Goal: Task Accomplishment & Management: Use online tool/utility

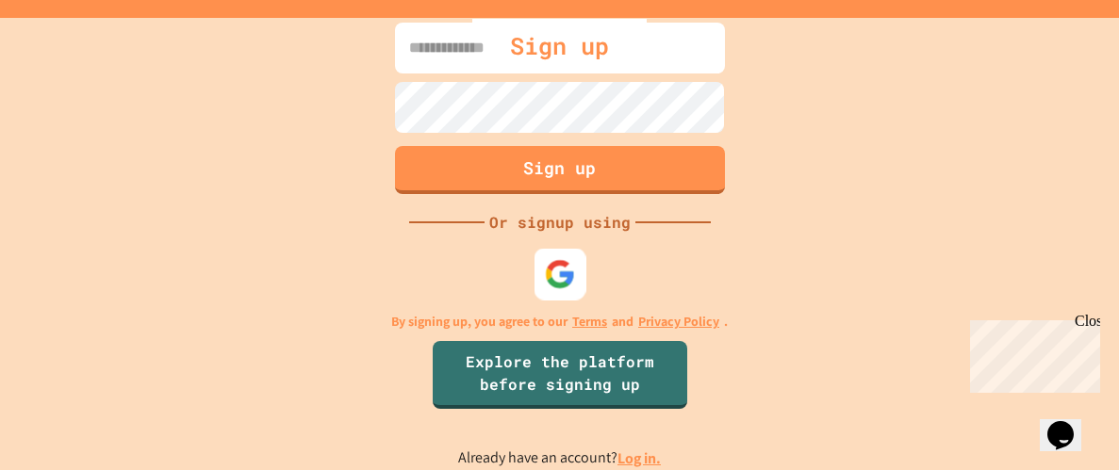
click at [553, 261] on img at bounding box center [559, 274] width 31 height 31
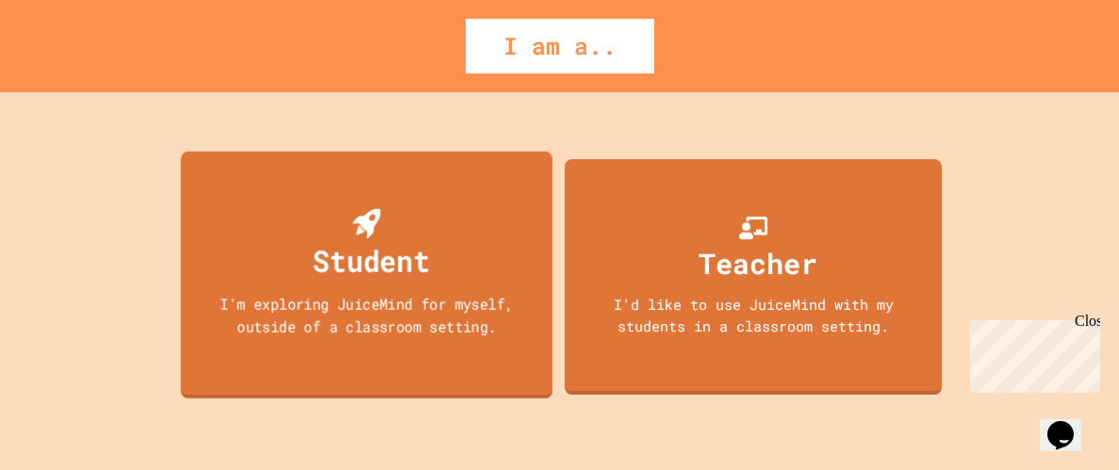
click at [386, 176] on div "Student I'm exploring JuiceMind for myself, outside of a classroom setting." at bounding box center [365, 275] width 371 height 248
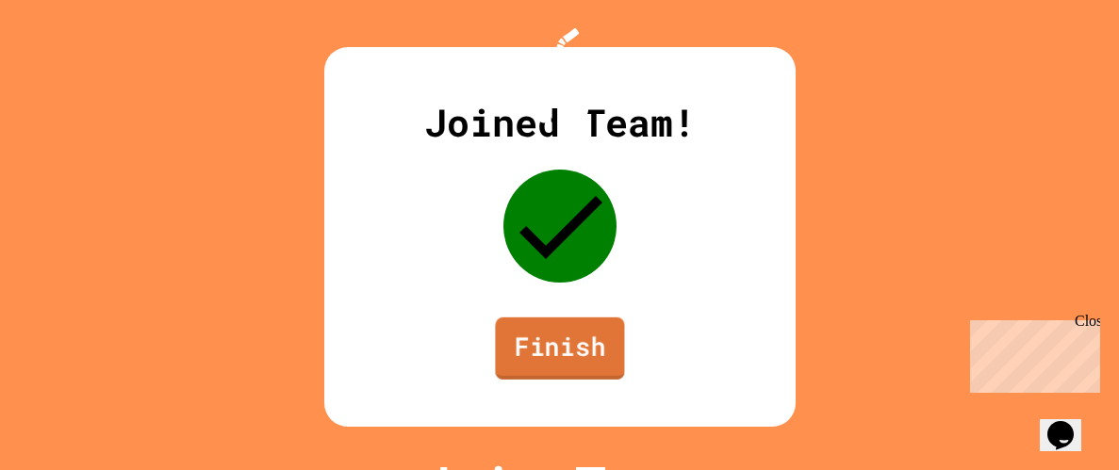
click at [579, 374] on link "Finish" at bounding box center [559, 349] width 129 height 62
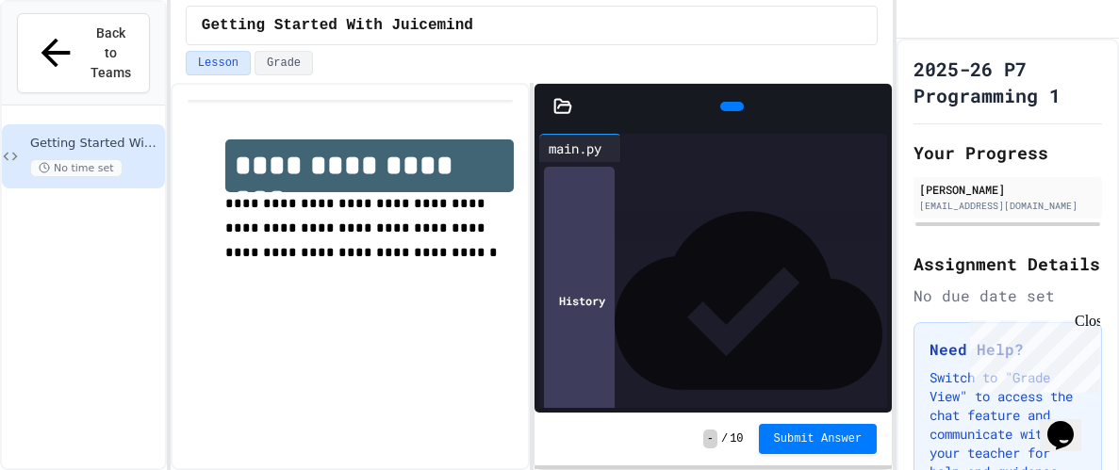
click at [415, 309] on div "**********" at bounding box center [350, 276] width 359 height 387
click at [737, 111] on icon at bounding box center [742, 117] width 10 height 13
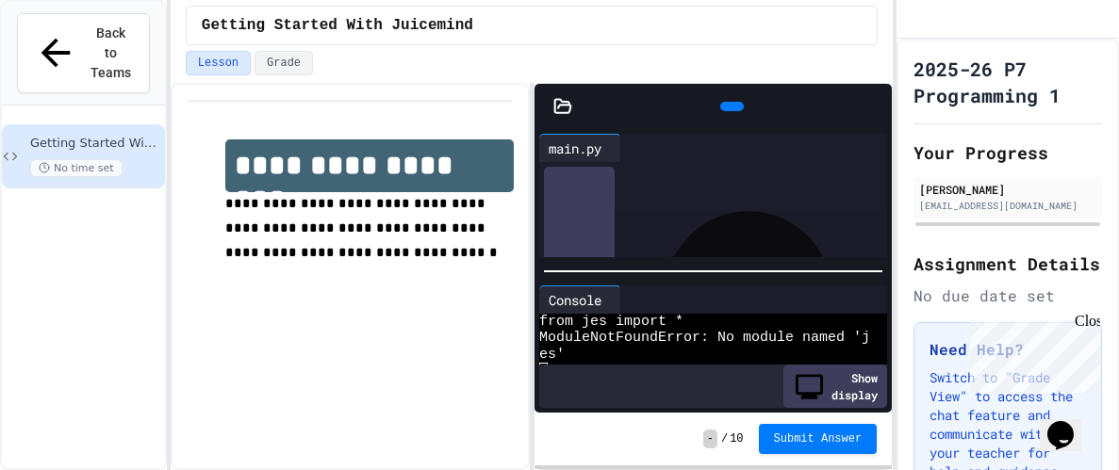
scroll to position [48, 0]
click at [619, 349] on div "es'" at bounding box center [704, 355] width 331 height 17
click at [730, 107] on icon at bounding box center [730, 107] width 0 height 0
click at [571, 369] on div at bounding box center [704, 371] width 331 height 17
click at [684, 368] on div at bounding box center [704, 371] width 331 height 17
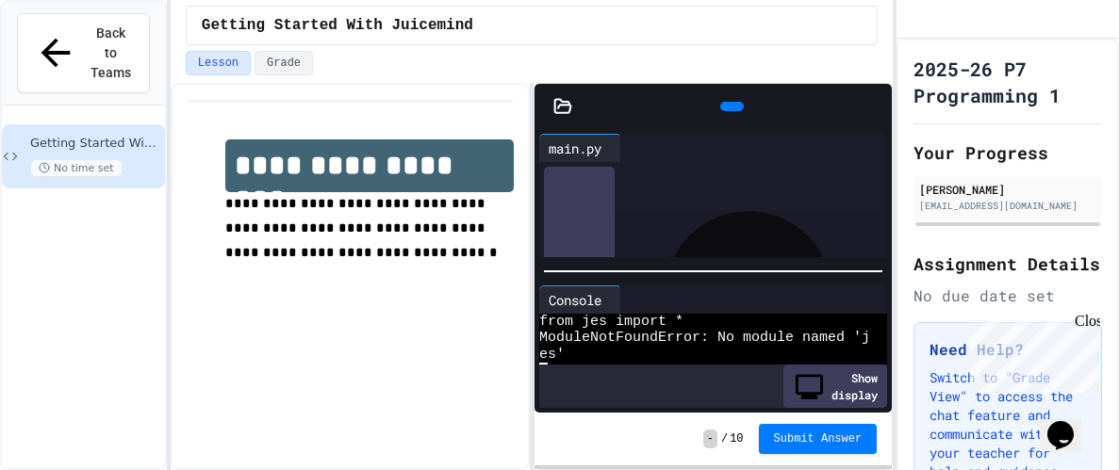
click at [636, 296] on div at bounding box center [628, 300] width 15 height 28
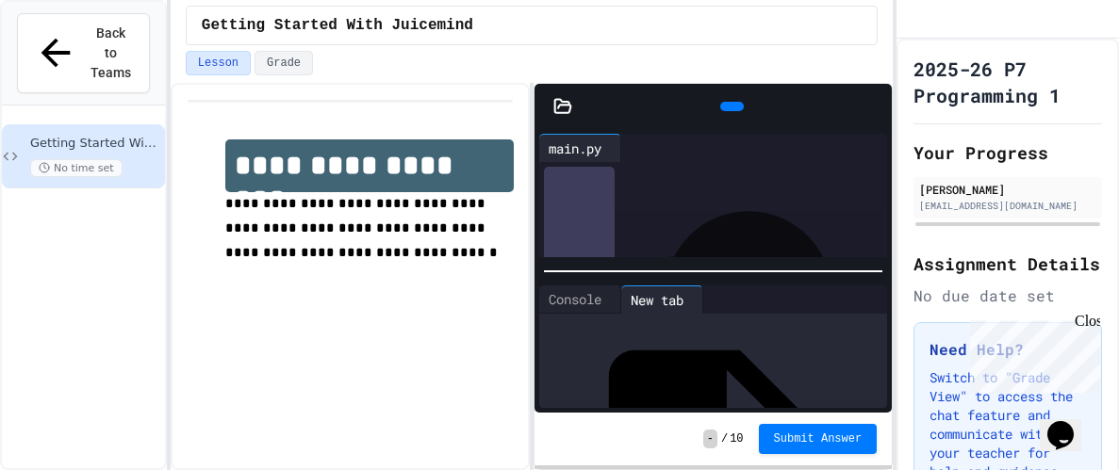
scroll to position [0, 0]
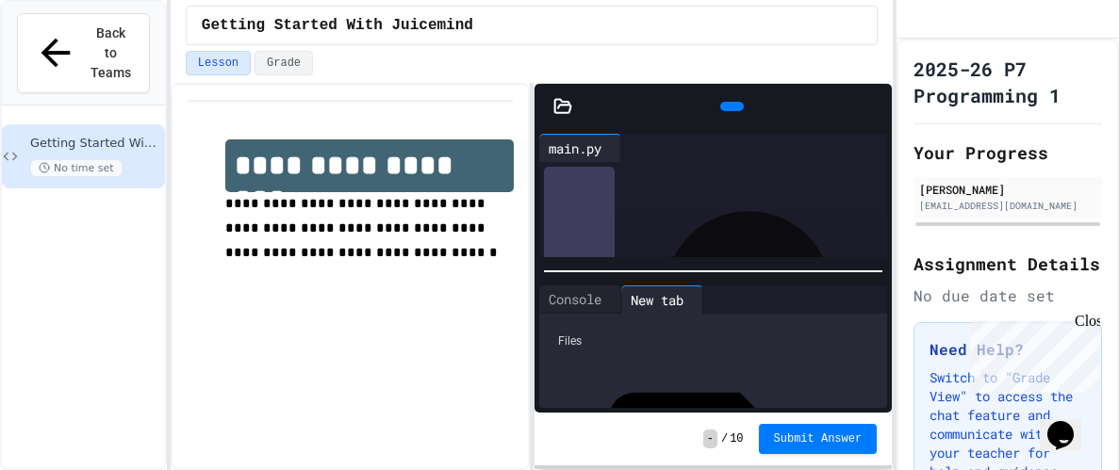
click at [615, 234] on div "History" at bounding box center [579, 301] width 71 height 268
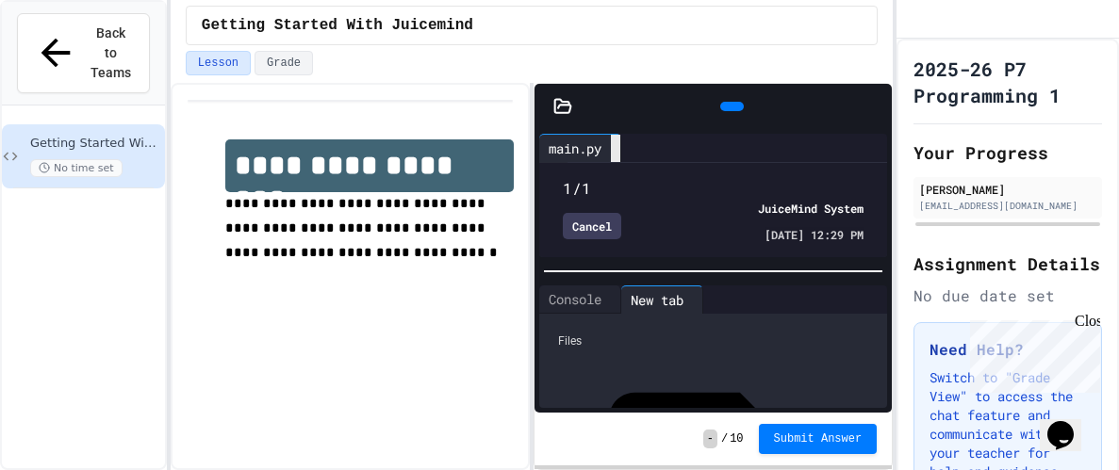
click at [615, 149] on icon at bounding box center [615, 149] width 0 height 0
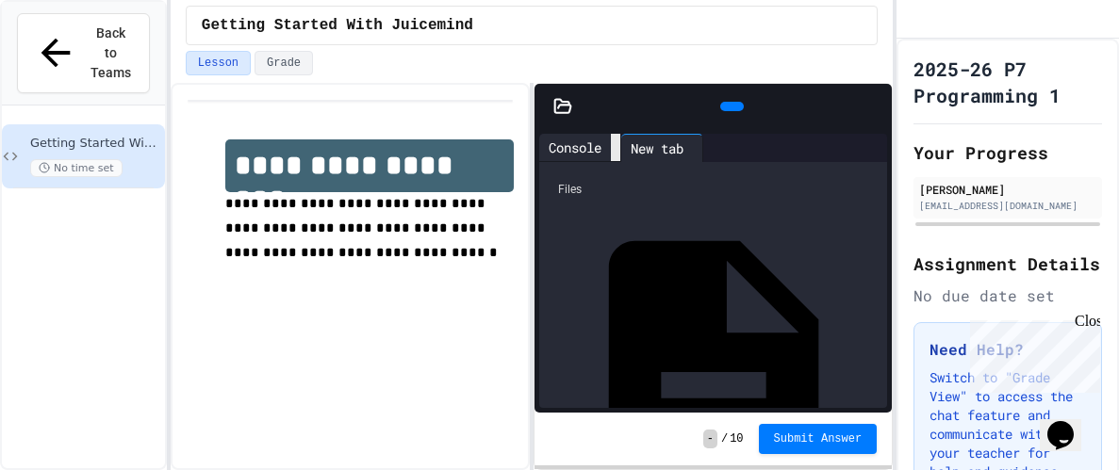
click at [615, 148] on icon at bounding box center [615, 148] width 0 height 0
click at [615, 149] on icon at bounding box center [615, 149] width 0 height 0
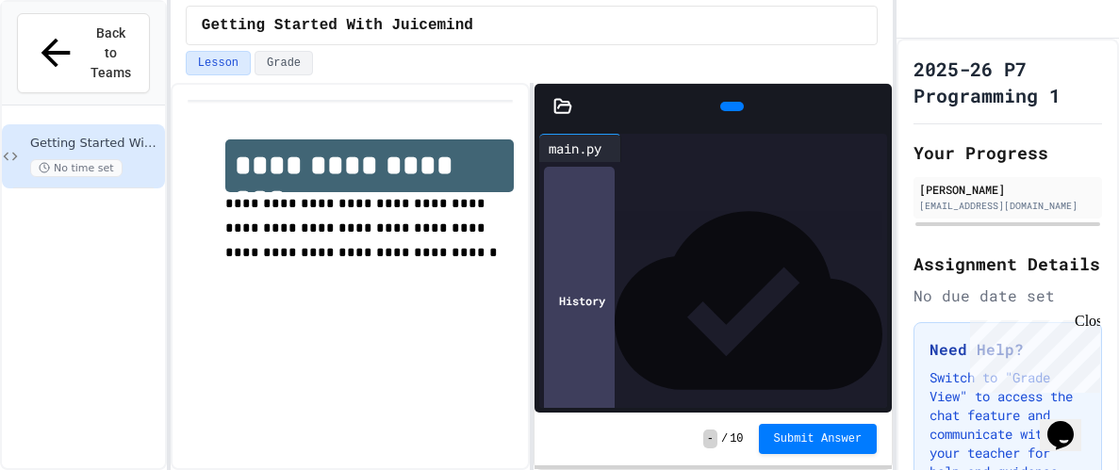
click at [636, 149] on div at bounding box center [628, 148] width 15 height 28
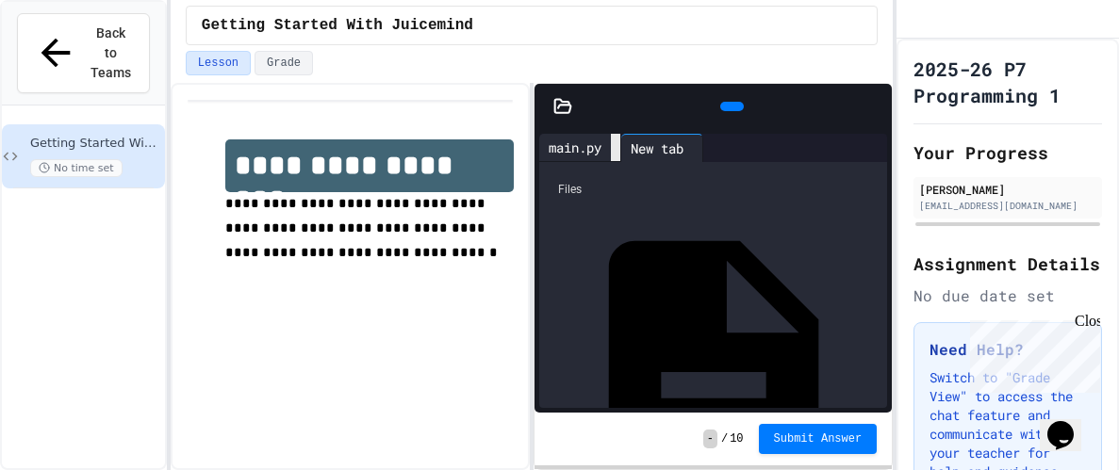
click at [622, 132] on div "main.py New tab Files JES.py main.py motorcycle.jpg temple.jpg" at bounding box center [712, 271] width 357 height 284
click at [620, 139] on div at bounding box center [615, 147] width 9 height 27
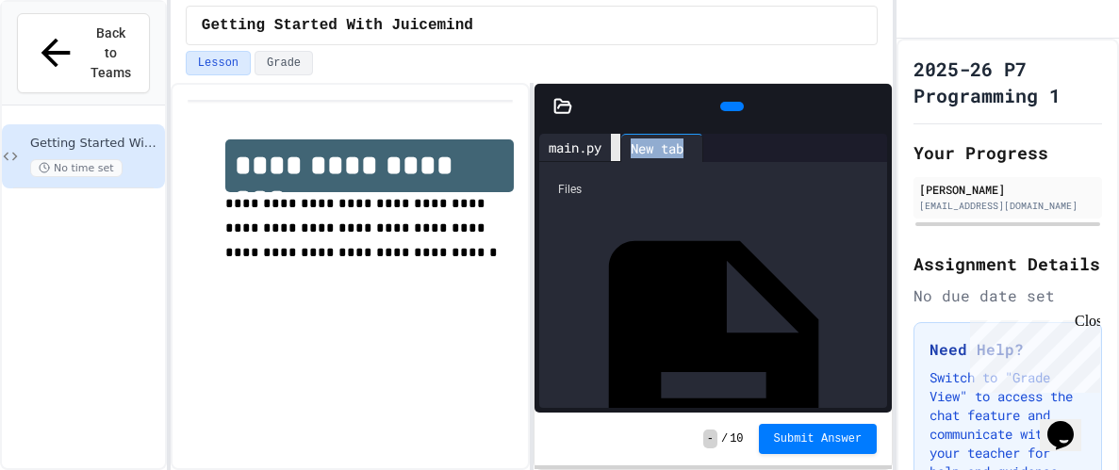
click at [620, 139] on div at bounding box center [615, 147] width 9 height 27
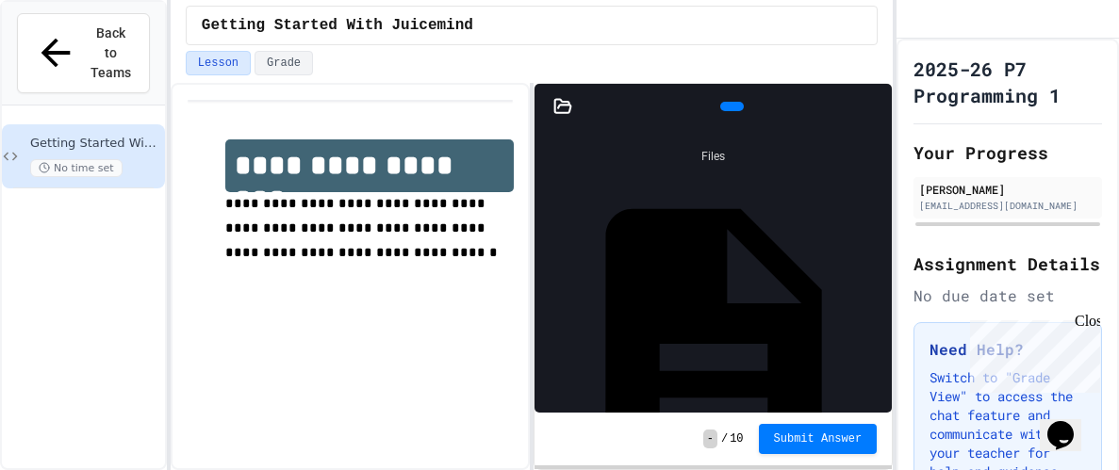
click at [622, 139] on div "Files" at bounding box center [713, 157] width 338 height 36
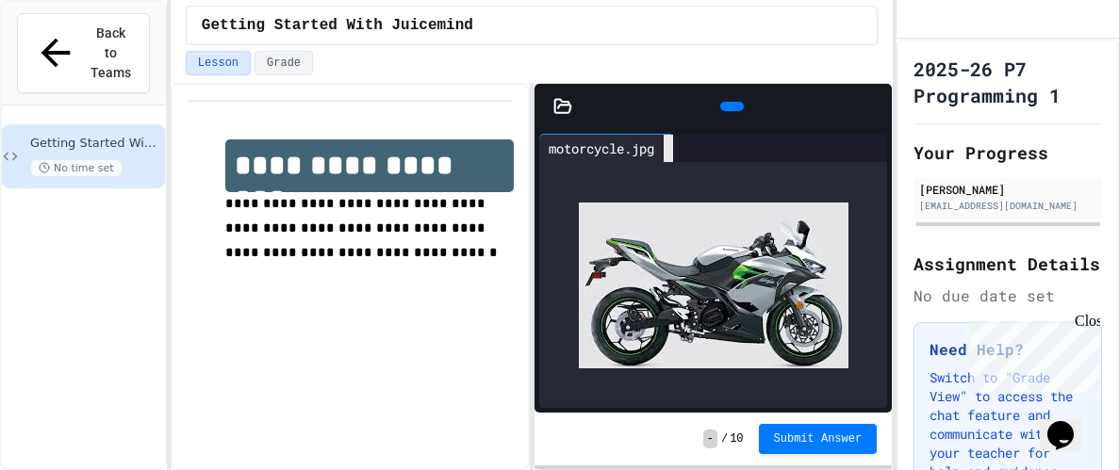
click at [671, 145] on div at bounding box center [668, 148] width 9 height 27
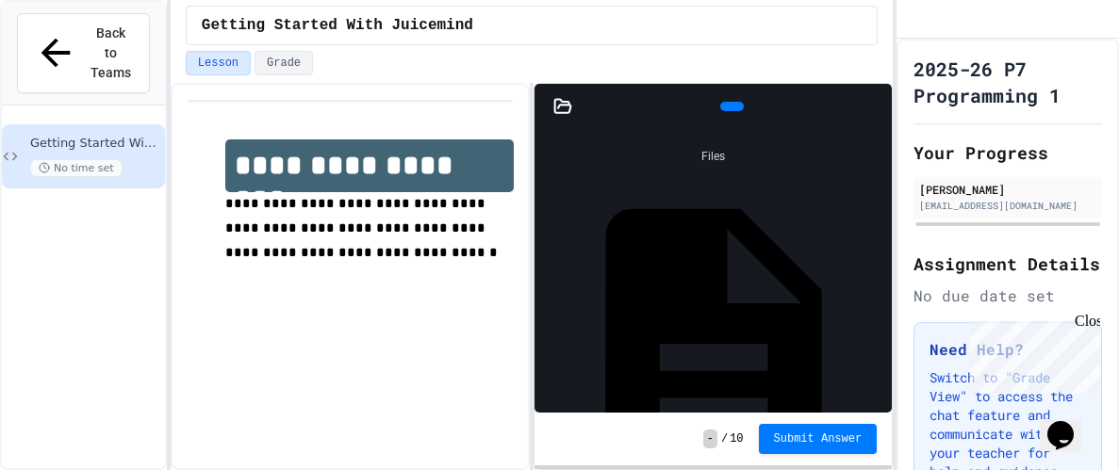
click at [570, 107] on icon at bounding box center [562, 106] width 19 height 19
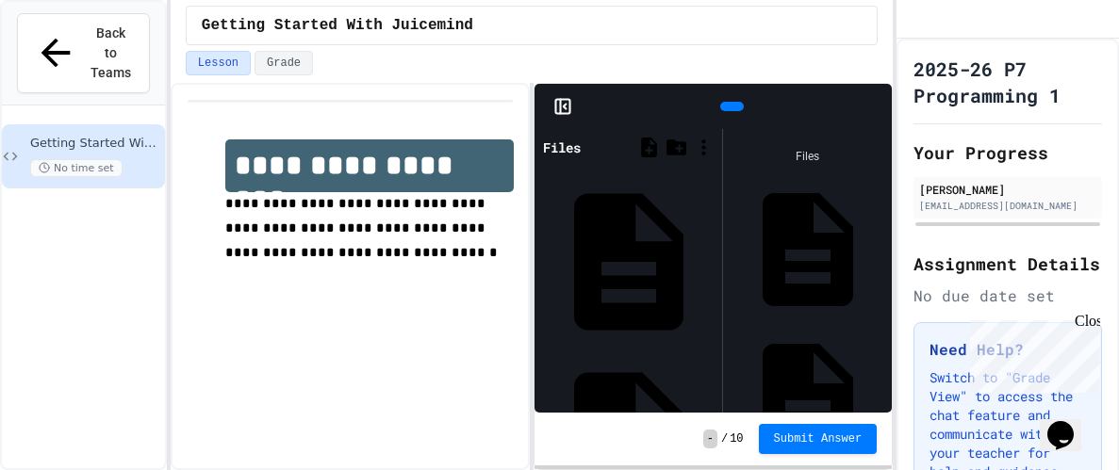
click at [792, 325] on div "main.py" at bounding box center [807, 400] width 150 height 151
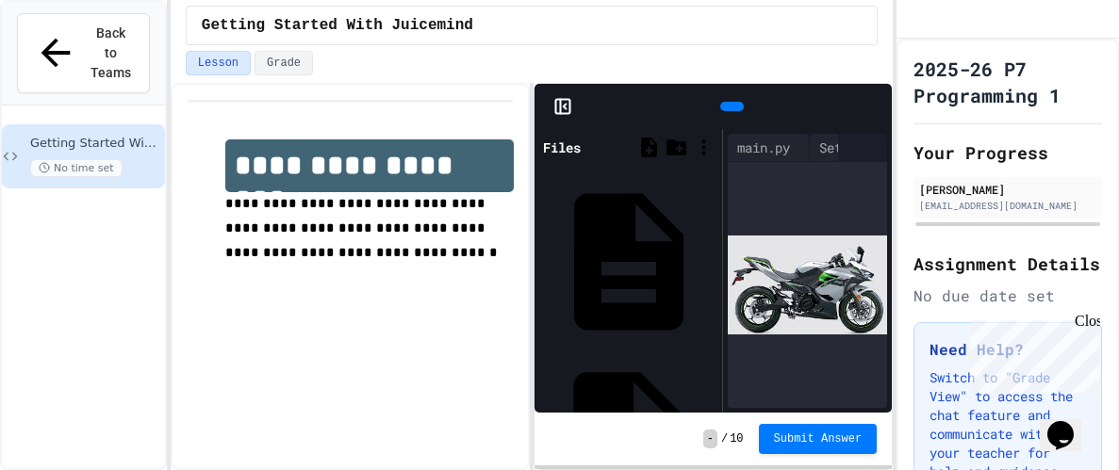
click at [712, 430] on div "main.py" at bounding box center [712, 439] width 0 height 19
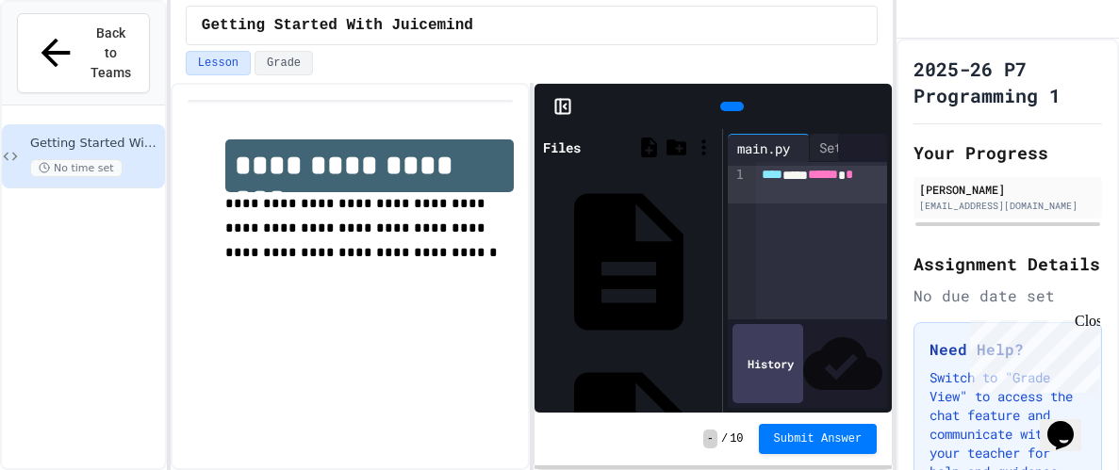
click at [763, 232] on div "**** *** ****** *" at bounding box center [821, 240] width 131 height 157
click at [852, 200] on div "**** *** ****** * *** * *" at bounding box center [821, 185] width 131 height 38
click at [845, 181] on span "*" at bounding box center [849, 174] width 8 height 13
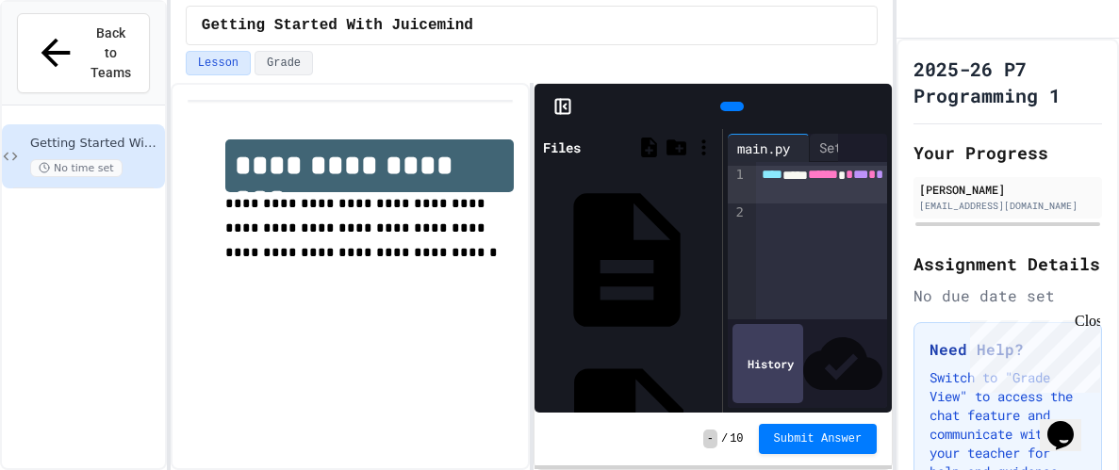
click at [712, 251] on div "JES.py" at bounding box center [712, 260] width 0 height 19
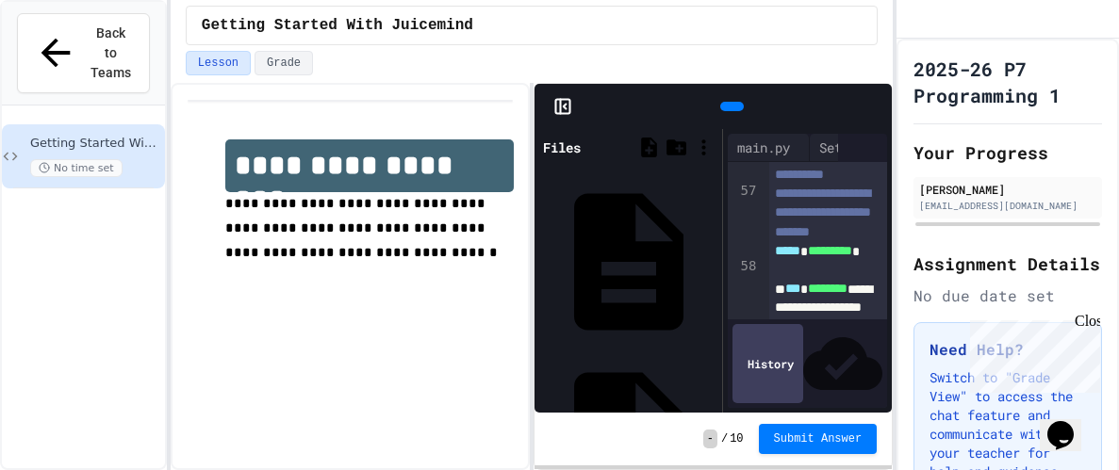
scroll to position [2696, 0]
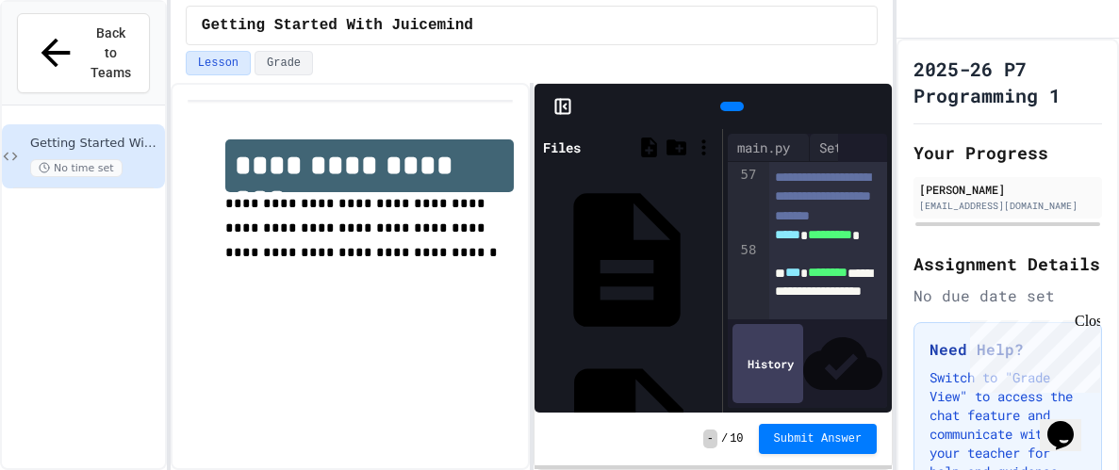
click at [712, 251] on div "JES.py" at bounding box center [712, 260] width 0 height 19
click at [559, 173] on div "JES.py" at bounding box center [628, 259] width 178 height 175
click at [573, 352] on div "main.py" at bounding box center [628, 439] width 178 height 175
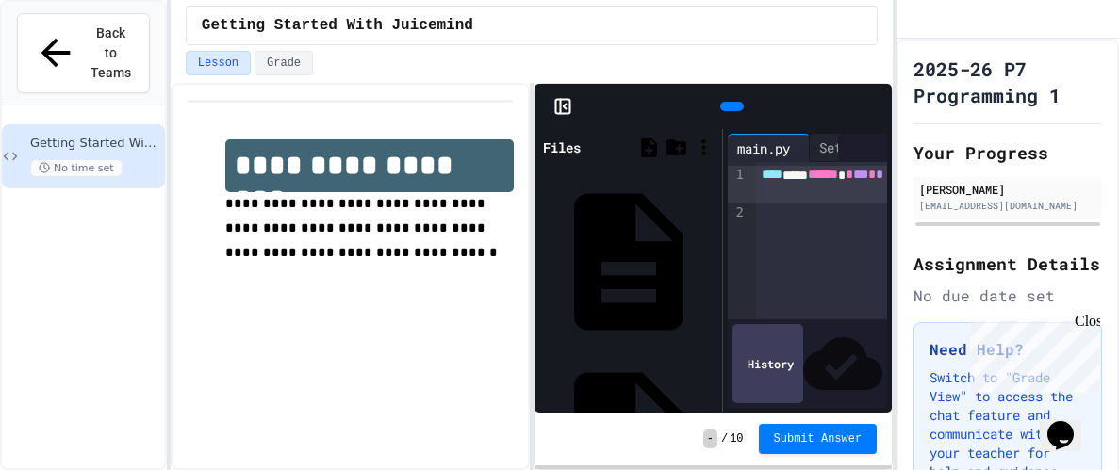
click at [876, 181] on span "*" at bounding box center [880, 174] width 8 height 13
click at [871, 198] on div "**** *** ****** * *** * *" at bounding box center [821, 185] width 131 height 38
drag, startPoint x: 871, startPoint y: 198, endPoint x: 819, endPoint y: 200, distance: 51.9
click at [819, 200] on div "**** *** ****** * *** * *" at bounding box center [821, 185] width 131 height 38
drag, startPoint x: 870, startPoint y: 192, endPoint x: 826, endPoint y: 189, distance: 44.5
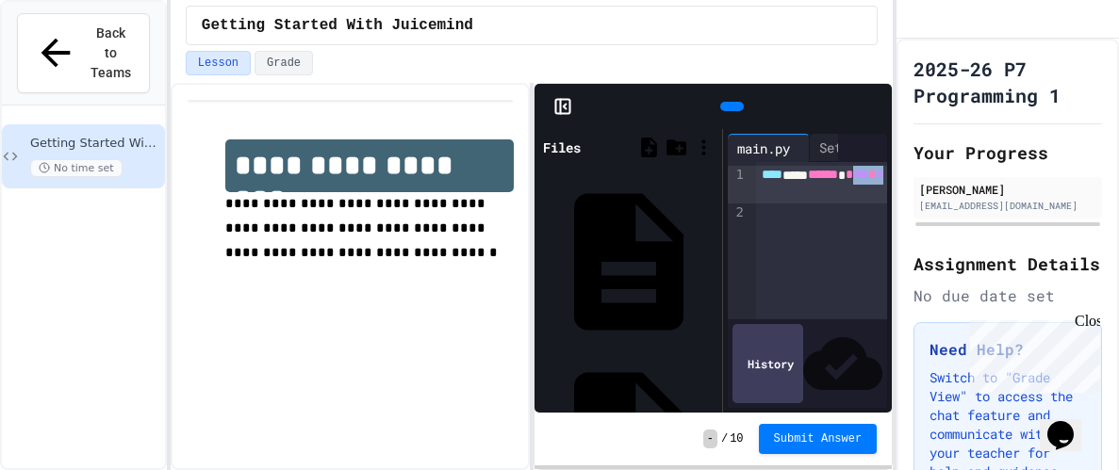
click at [826, 189] on div "**** *** ****** * *** * *" at bounding box center [821, 185] width 131 height 38
click at [810, 240] on div "**** *** ****** *" at bounding box center [821, 240] width 131 height 157
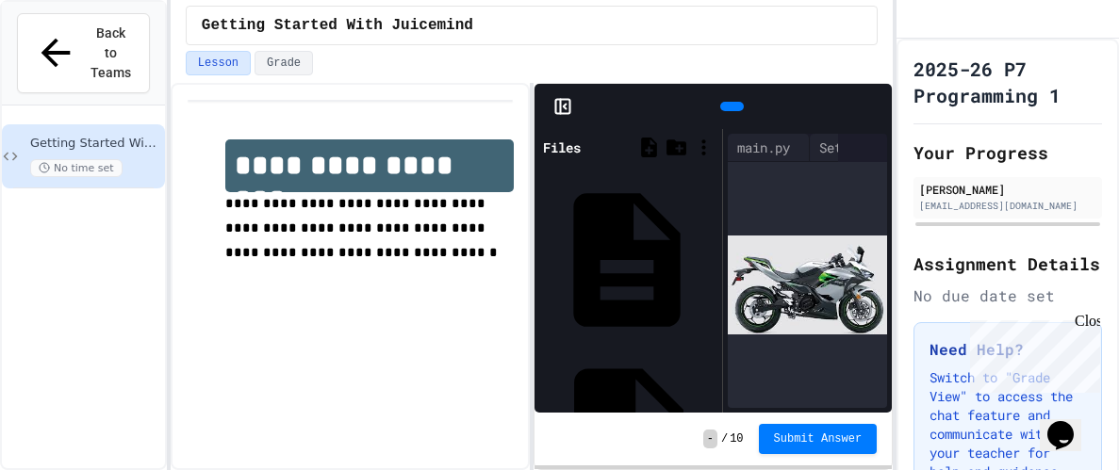
click at [712, 251] on div "JES.py" at bounding box center [712, 260] width 0 height 19
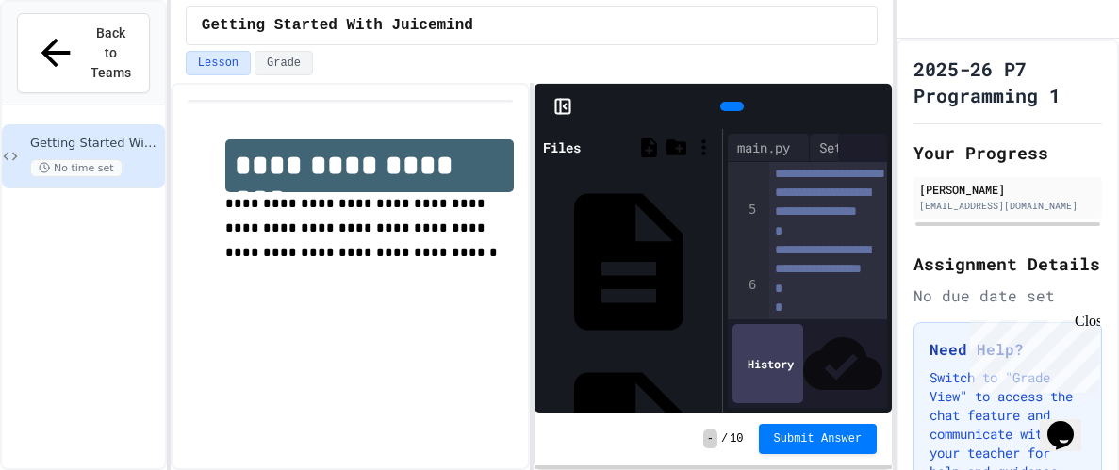
scroll to position [176, 0]
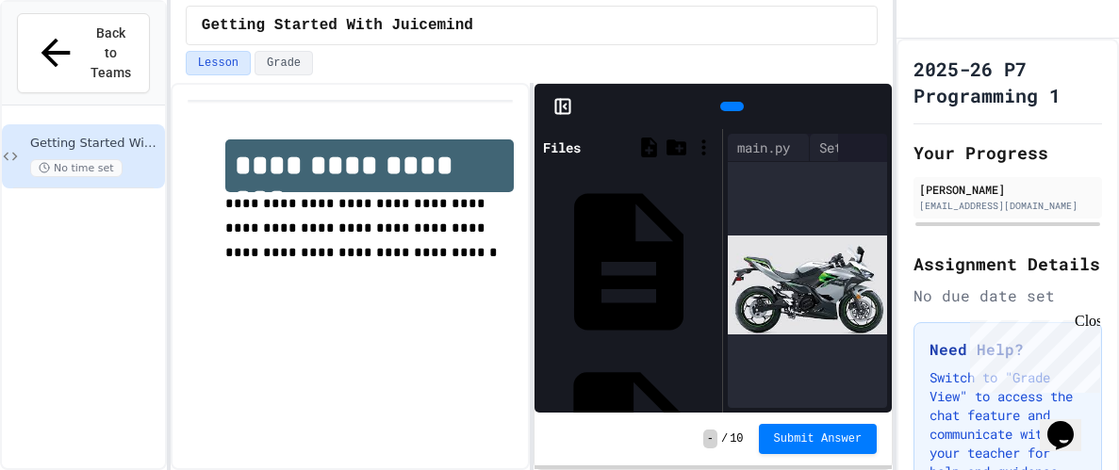
click at [712, 430] on div "main.py" at bounding box center [712, 439] width 0 height 19
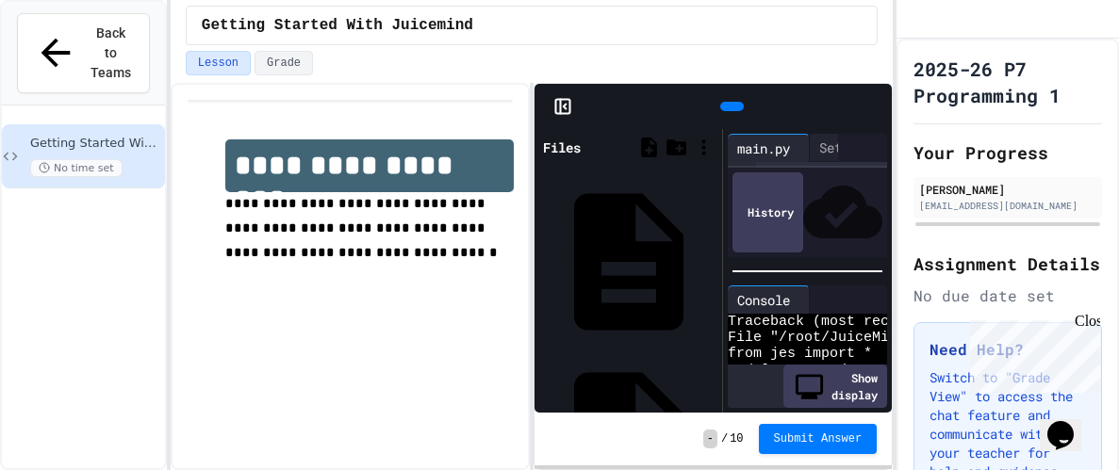
scroll to position [131, 0]
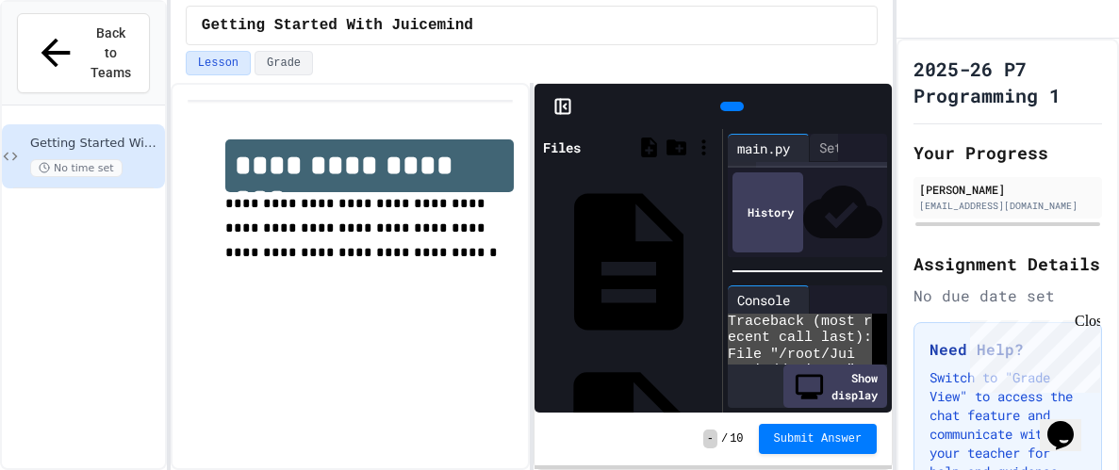
scroll to position [0, 0]
drag, startPoint x: 793, startPoint y: 354, endPoint x: 627, endPoint y: 208, distance: 221.0
type textarea "**********"
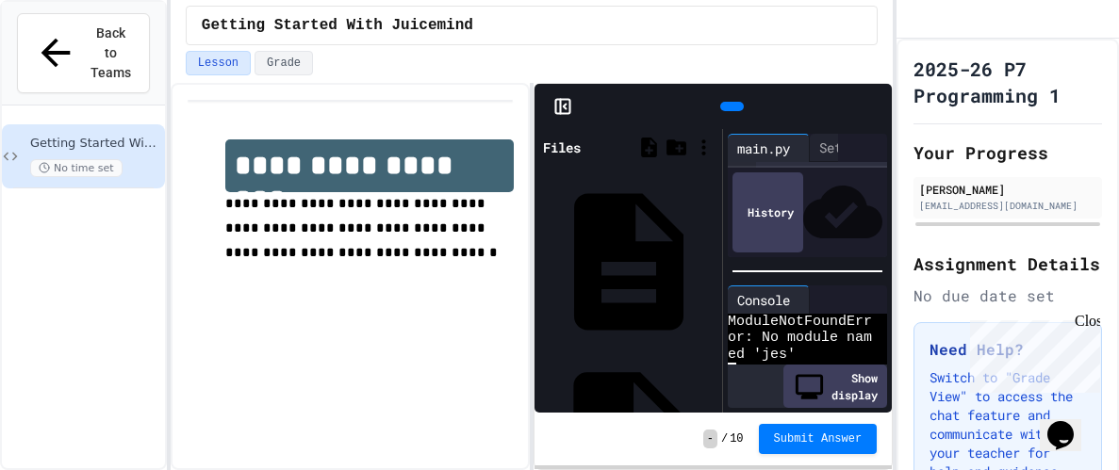
scroll to position [131, 0]
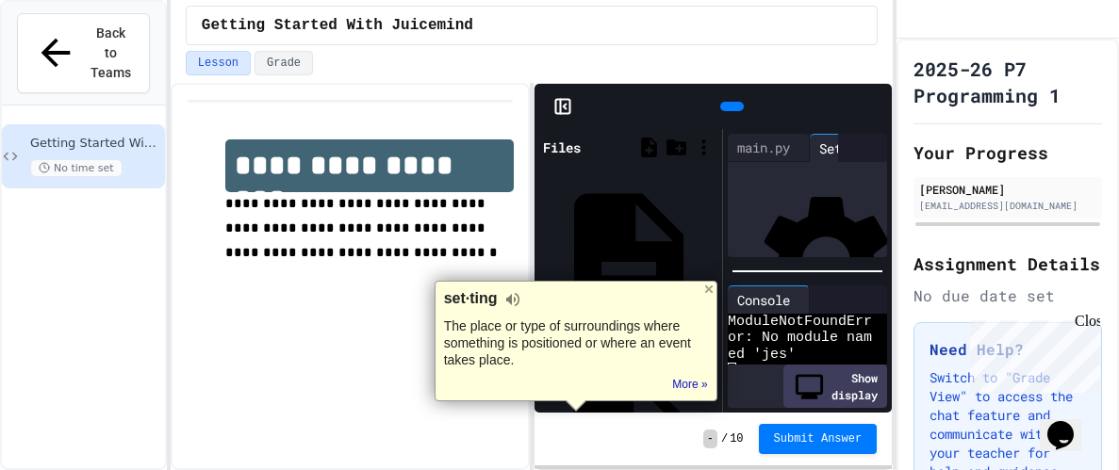
click at [712, 430] on div "main.py" at bounding box center [712, 439] width 0 height 19
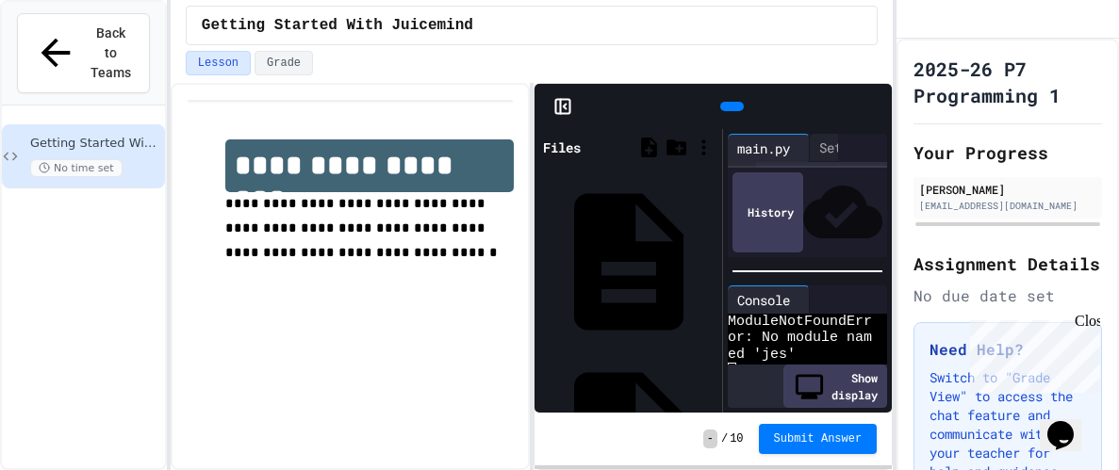
drag, startPoint x: 591, startPoint y: 415, endPoint x: 621, endPoint y: 427, distance: 32.6
click at [621, 427] on div "- / 10 Submit Answer" at bounding box center [712, 439] width 357 height 53
